Goal: Task Accomplishment & Management: Use online tool/utility

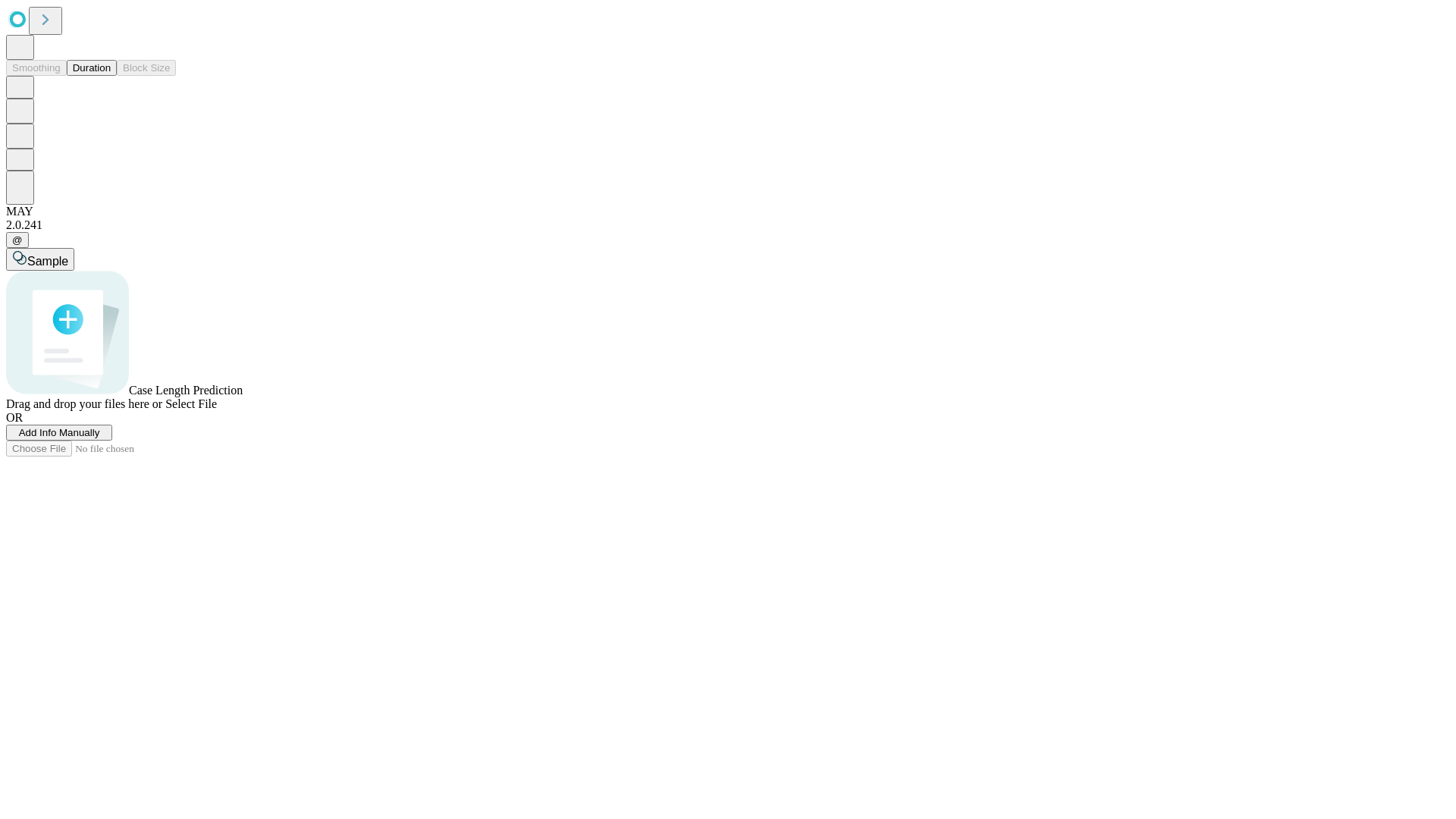
click at [111, 76] on button "Duration" at bounding box center [91, 68] width 50 height 16
click at [100, 438] on span "Add Info Manually" at bounding box center [59, 433] width 81 height 11
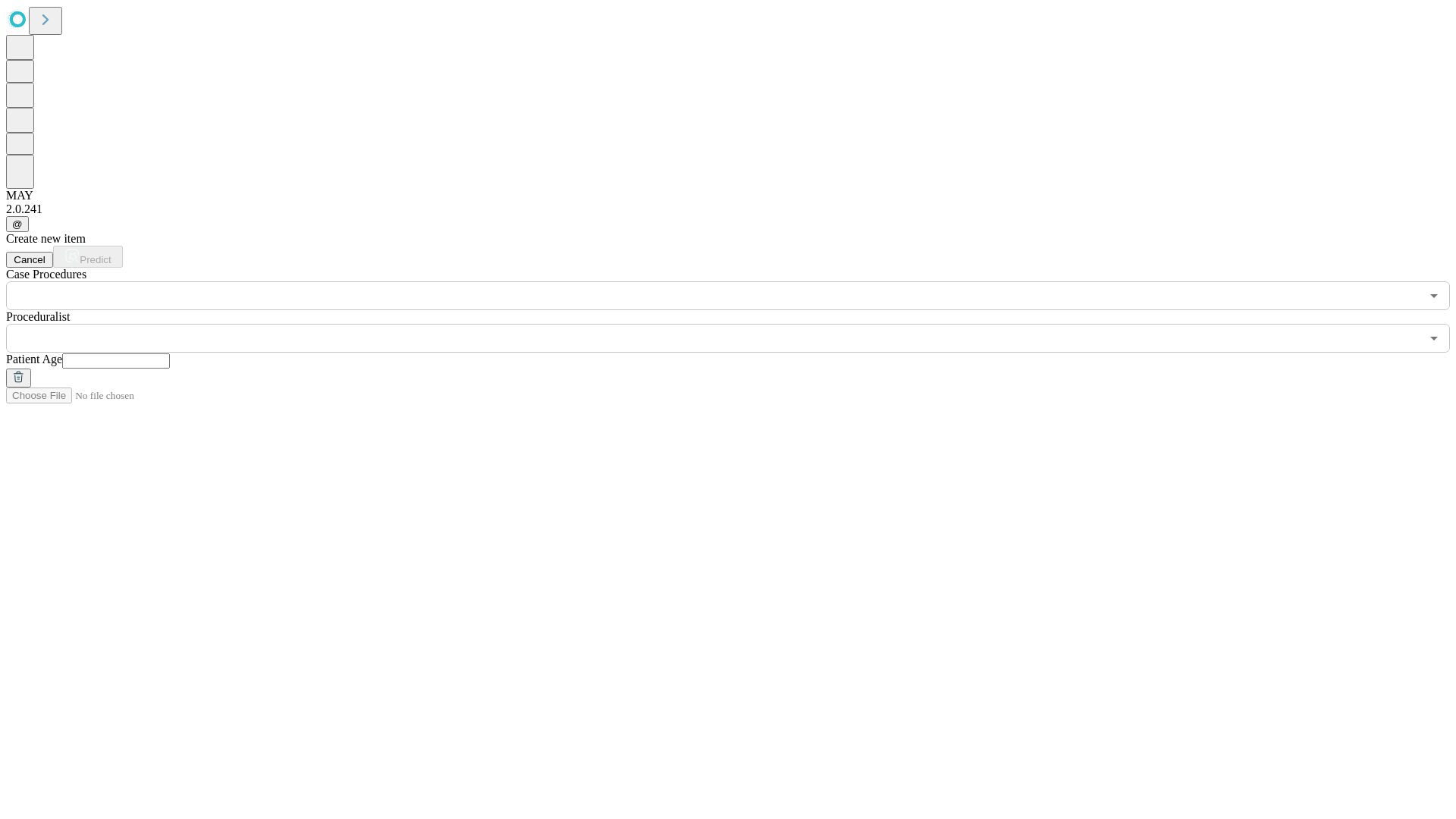
click at [170, 354] on input "text" at bounding box center [116, 361] width 108 height 15
type input "**"
click at [739, 324] on input "text" at bounding box center [713, 337] width 1414 height 29
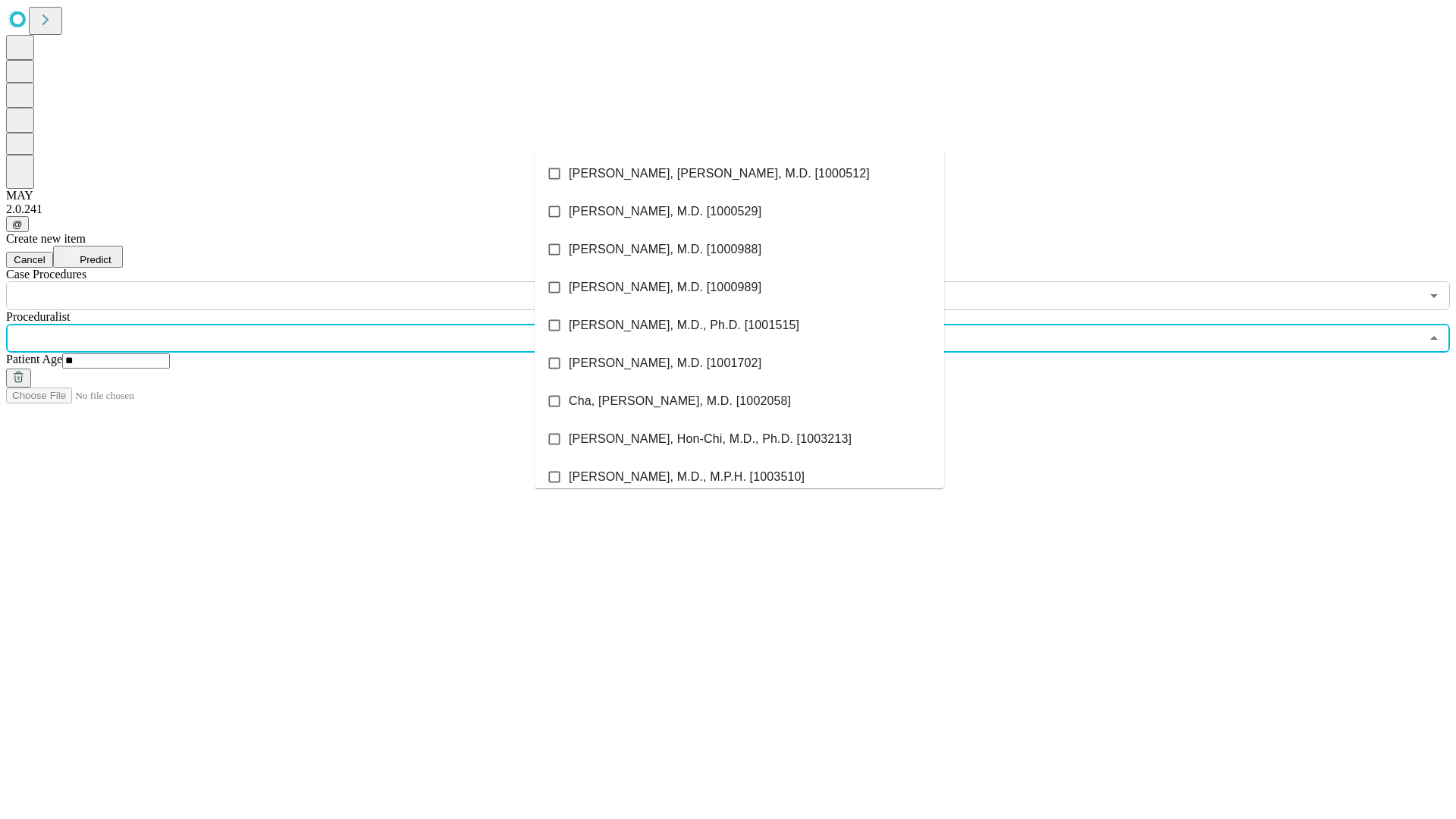
click at [740, 174] on li "[PERSON_NAME], [PERSON_NAME], M.D. [1000512]" at bounding box center [739, 174] width 410 height 38
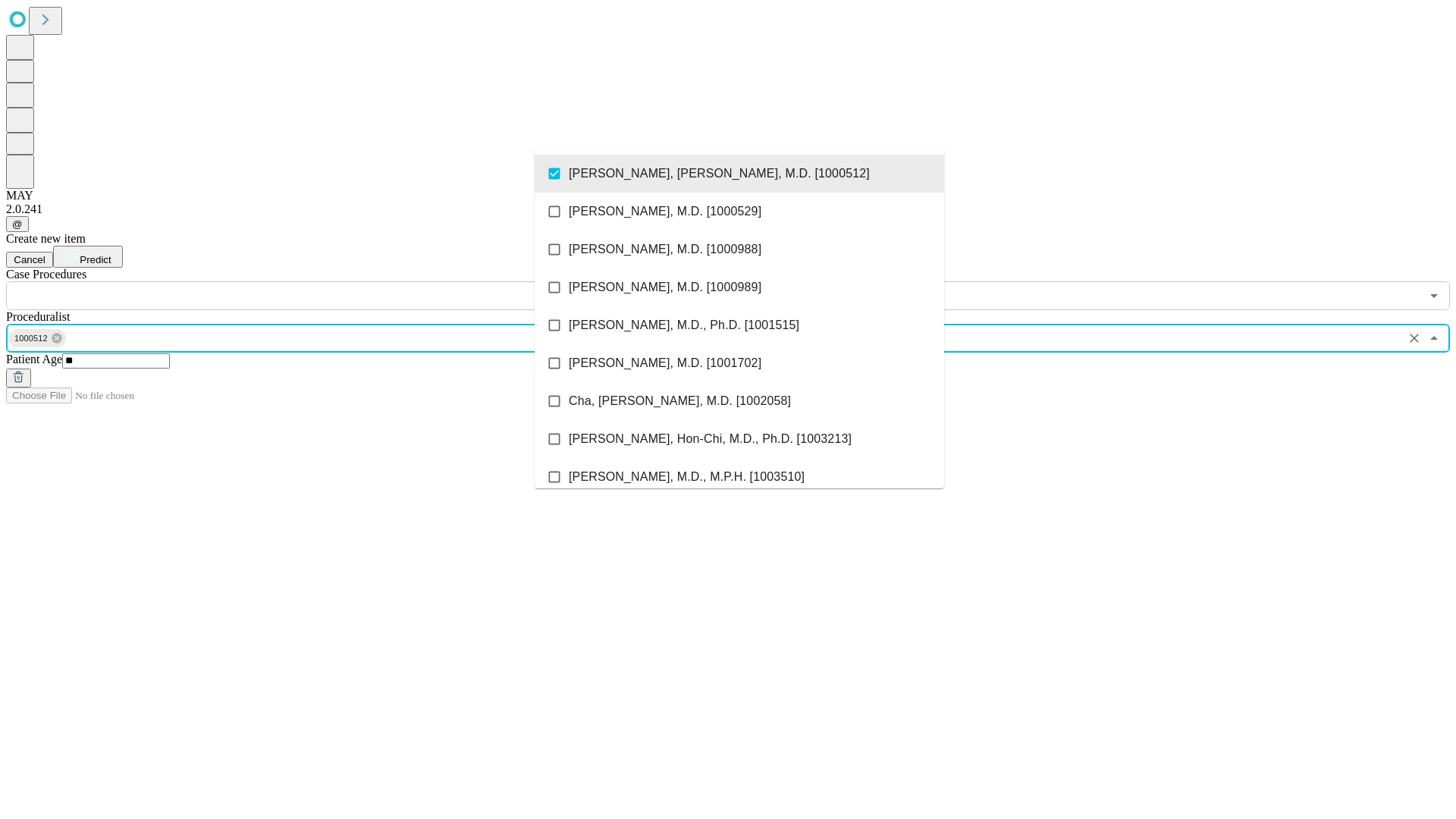
click at [319, 281] on input "text" at bounding box center [713, 295] width 1414 height 29
